Goal: Check status: Check status

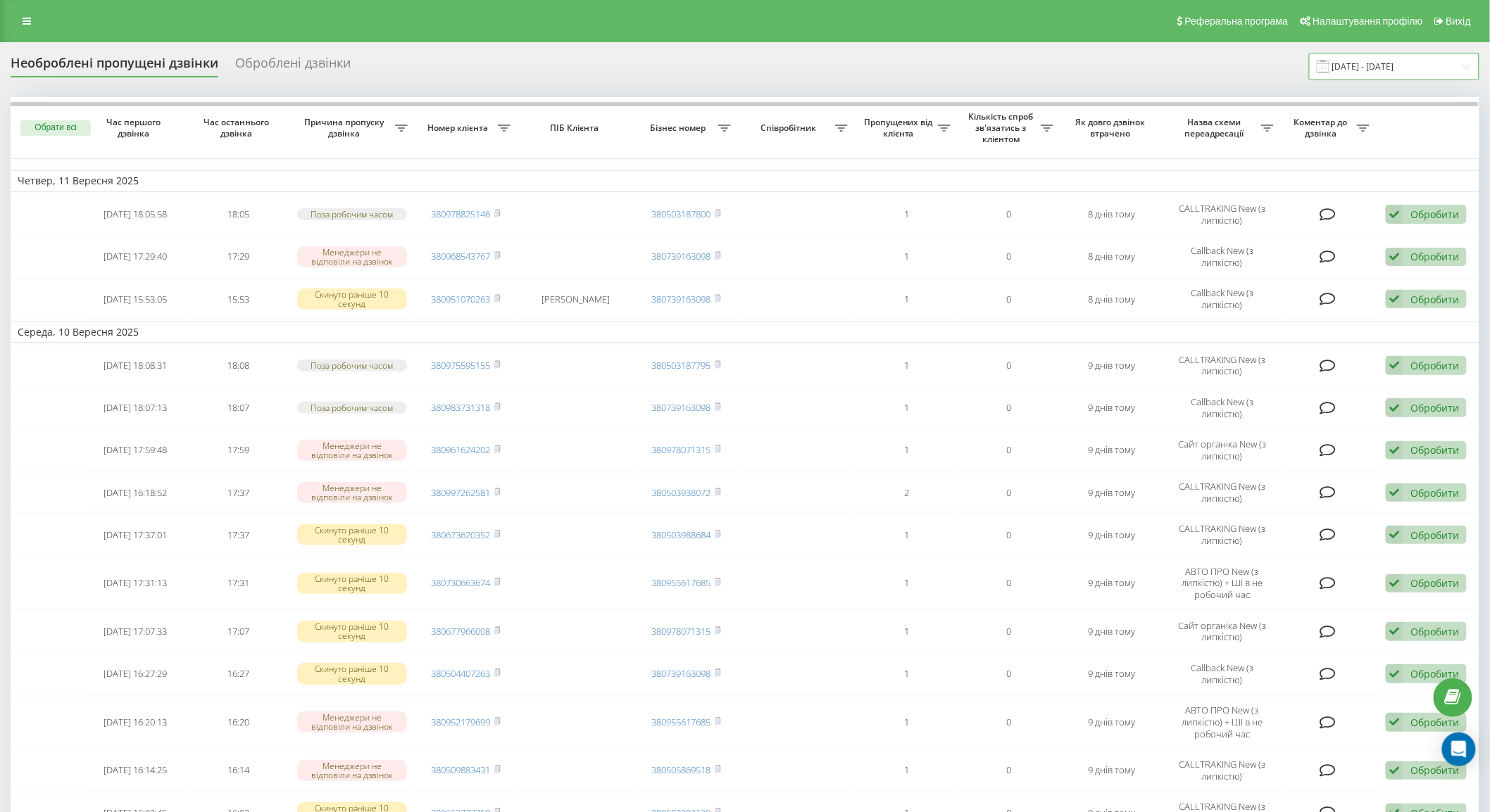
click at [1349, 56] on input "[DATE] - [DATE]" at bounding box center [1393, 67] width 171 height 28
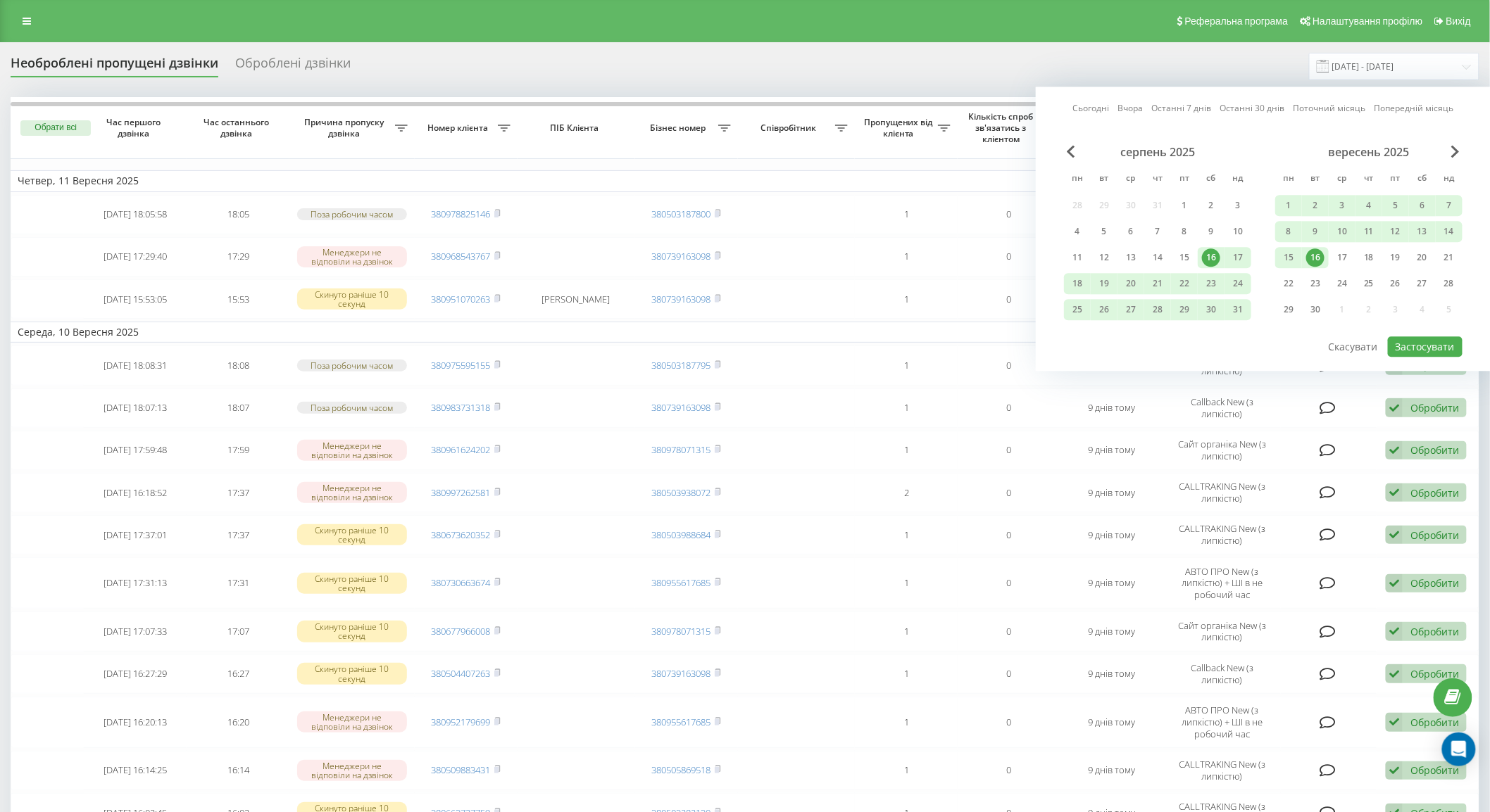
drag, startPoint x: 1100, startPoint y: 109, endPoint x: 1142, endPoint y: 115, distance: 42.4
click at [1101, 109] on link "Сьогодні" at bounding box center [1091, 108] width 37 height 13
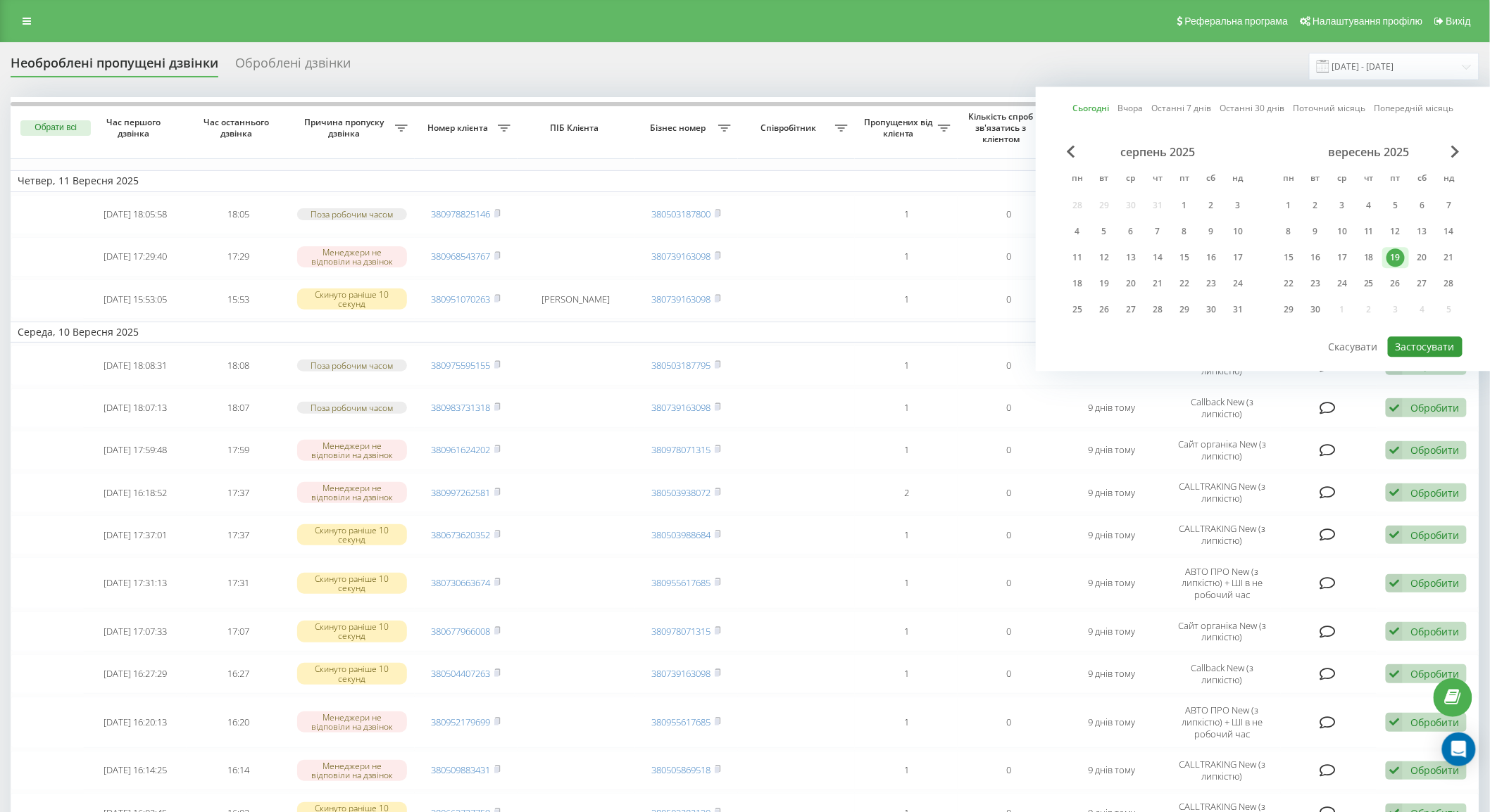
click at [1405, 336] on button "Застосувати" at bounding box center [1424, 346] width 75 height 20
type input "19.09.2025 - 19.09.2025"
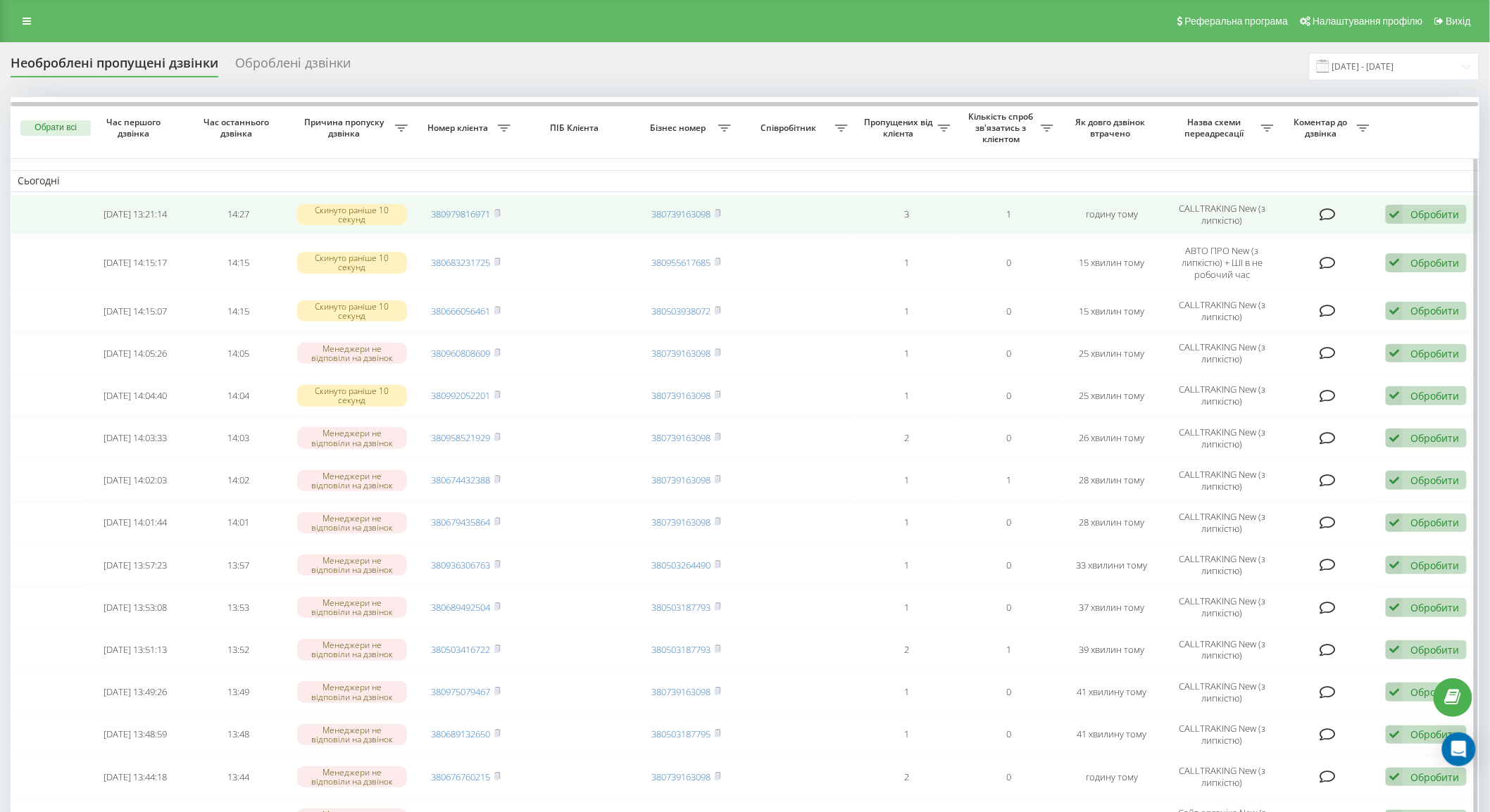
click at [1326, 207] on icon at bounding box center [1327, 214] width 16 height 14
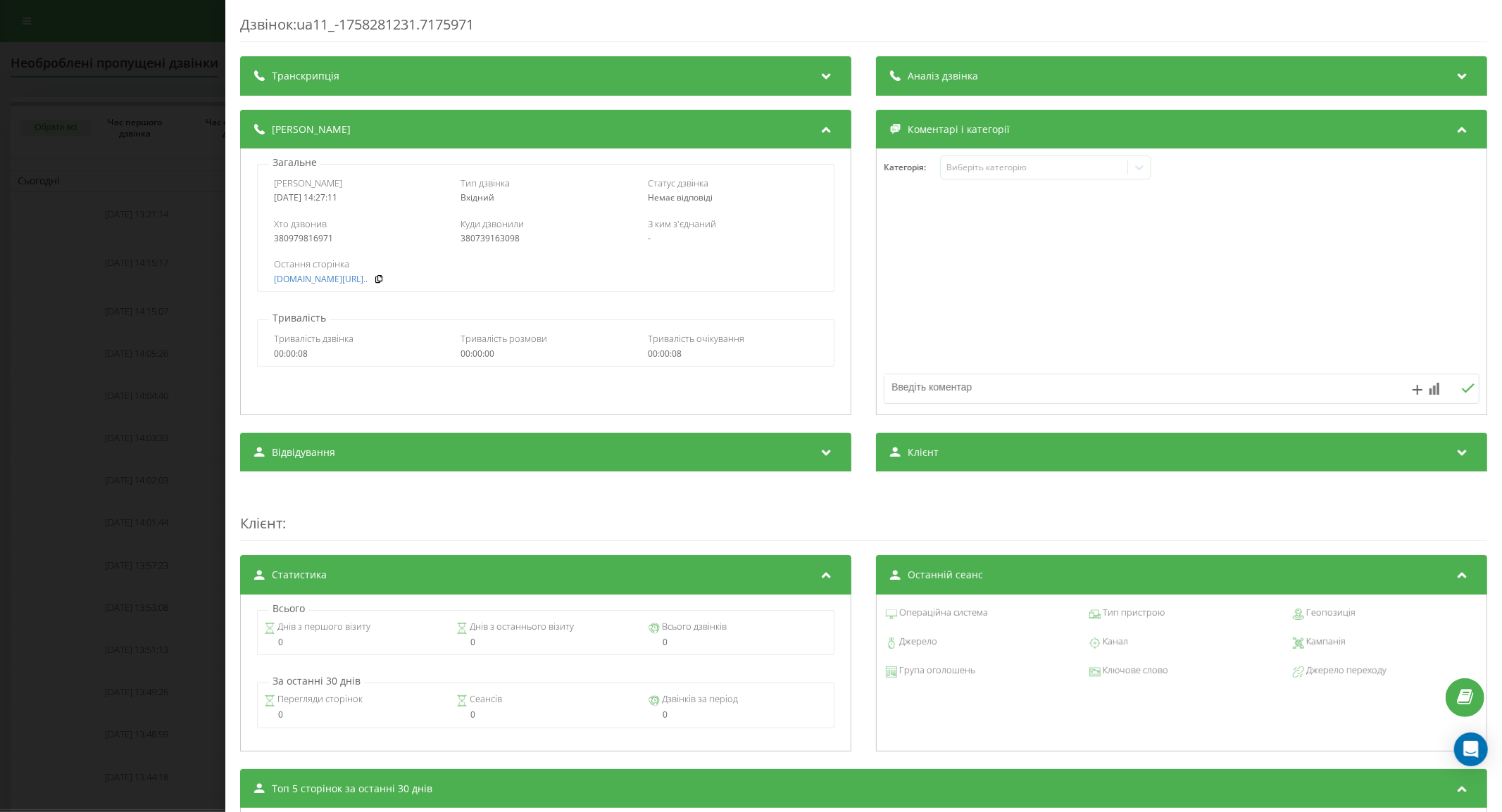
click at [130, 282] on div "Дзвінок : ua11_-1758281231.7175971 Транскрипція Для AI-аналізу майбутніх дзвінк…" at bounding box center [751, 406] width 1502 height 812
